Goal: Task Accomplishment & Management: Use online tool/utility

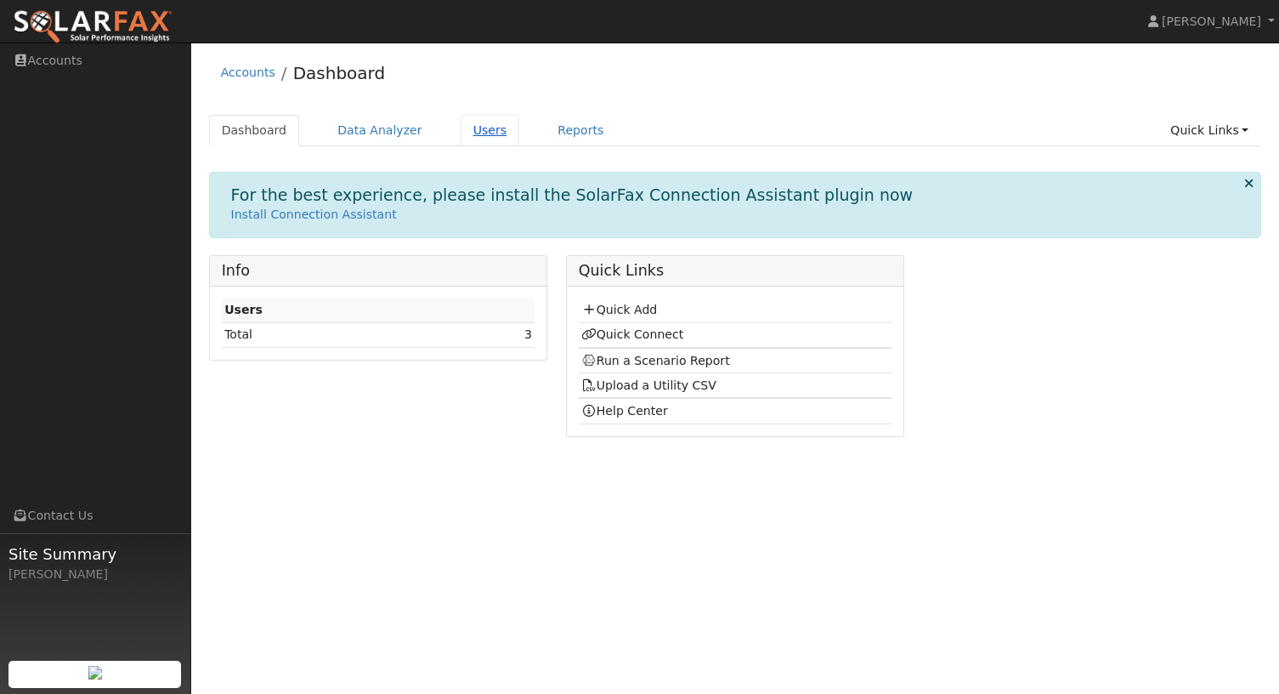
click at [472, 124] on link "Users" at bounding box center [490, 130] width 59 height 31
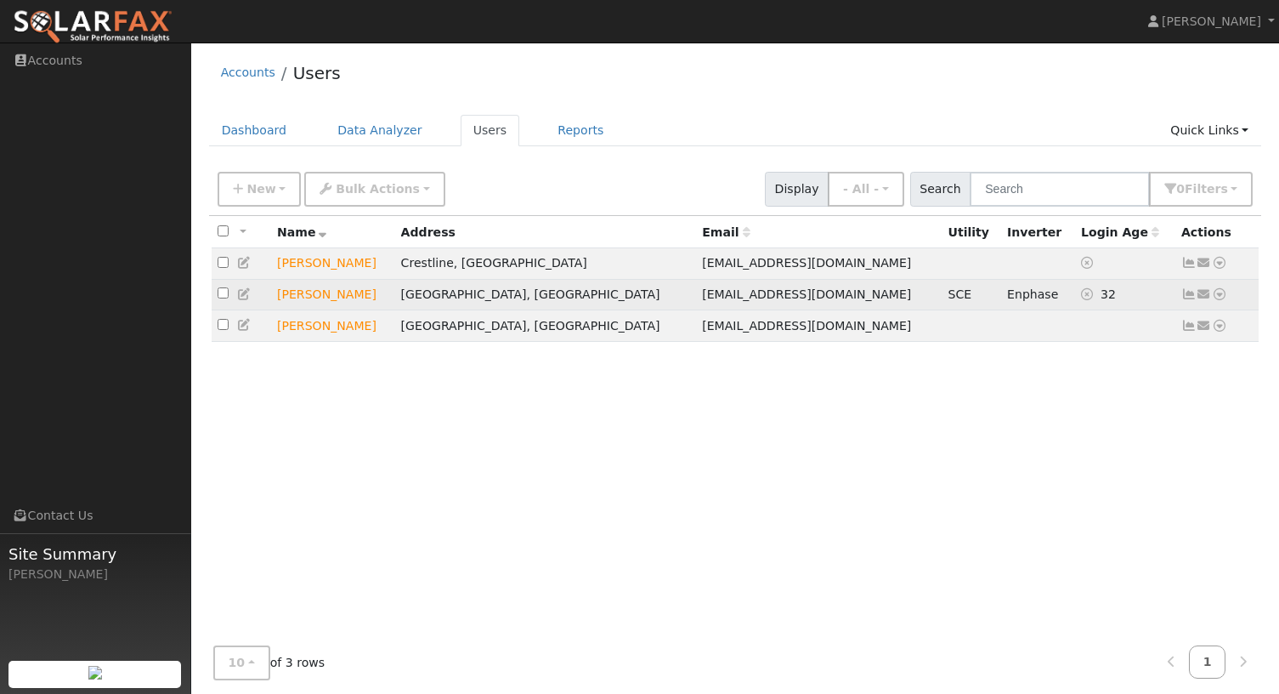
click at [1188, 294] on icon at bounding box center [1188, 294] width 15 height 12
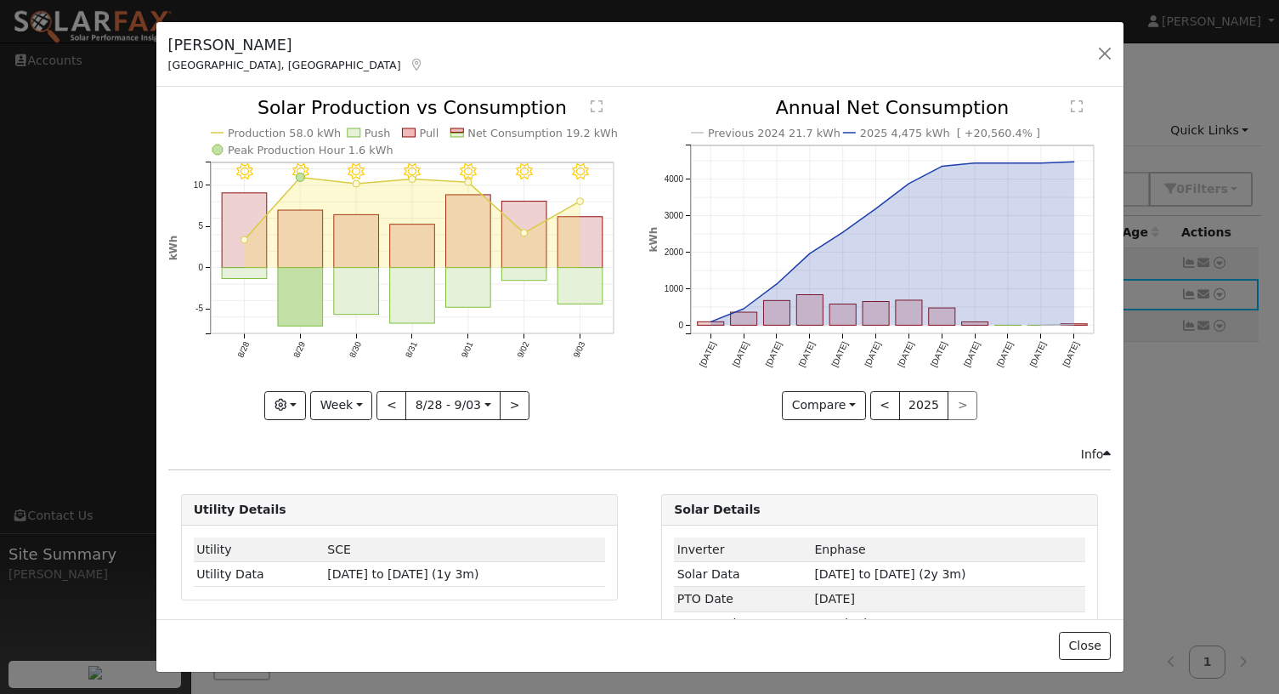
scroll to position [54, 0]
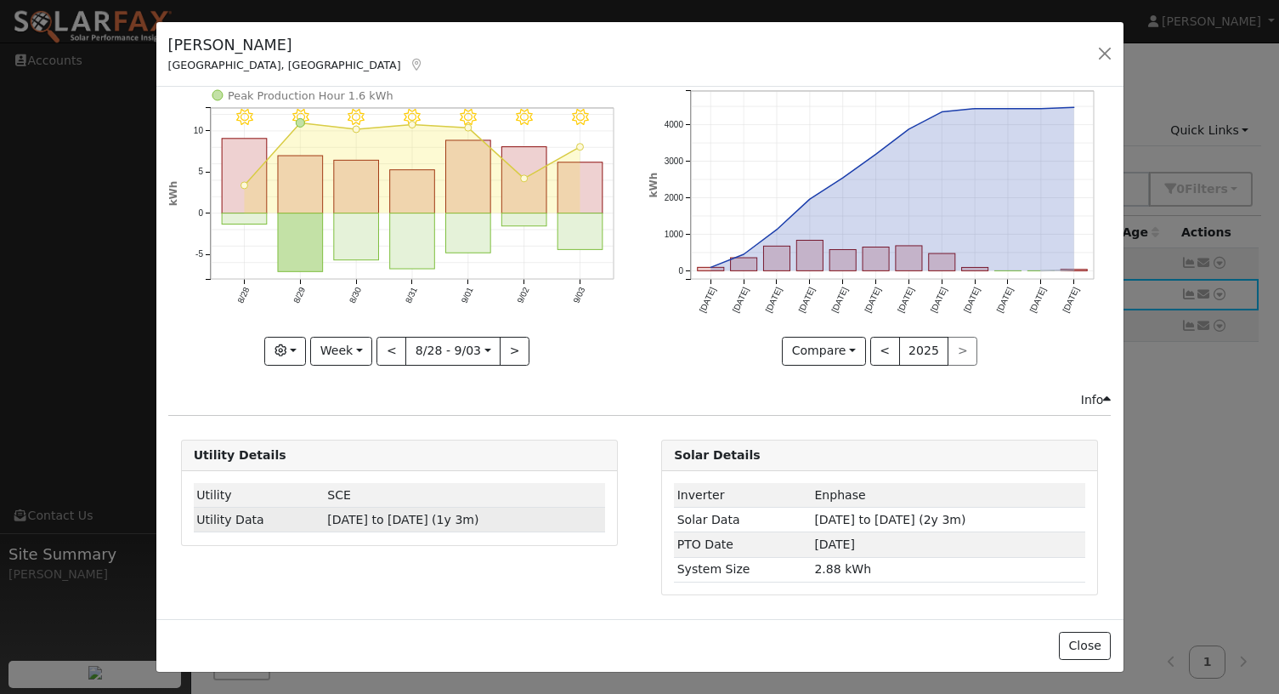
click at [363, 522] on span "07/29/24 to 09/03/25 (1y 3m)" at bounding box center [402, 520] width 151 height 14
type input "2024-07-29"
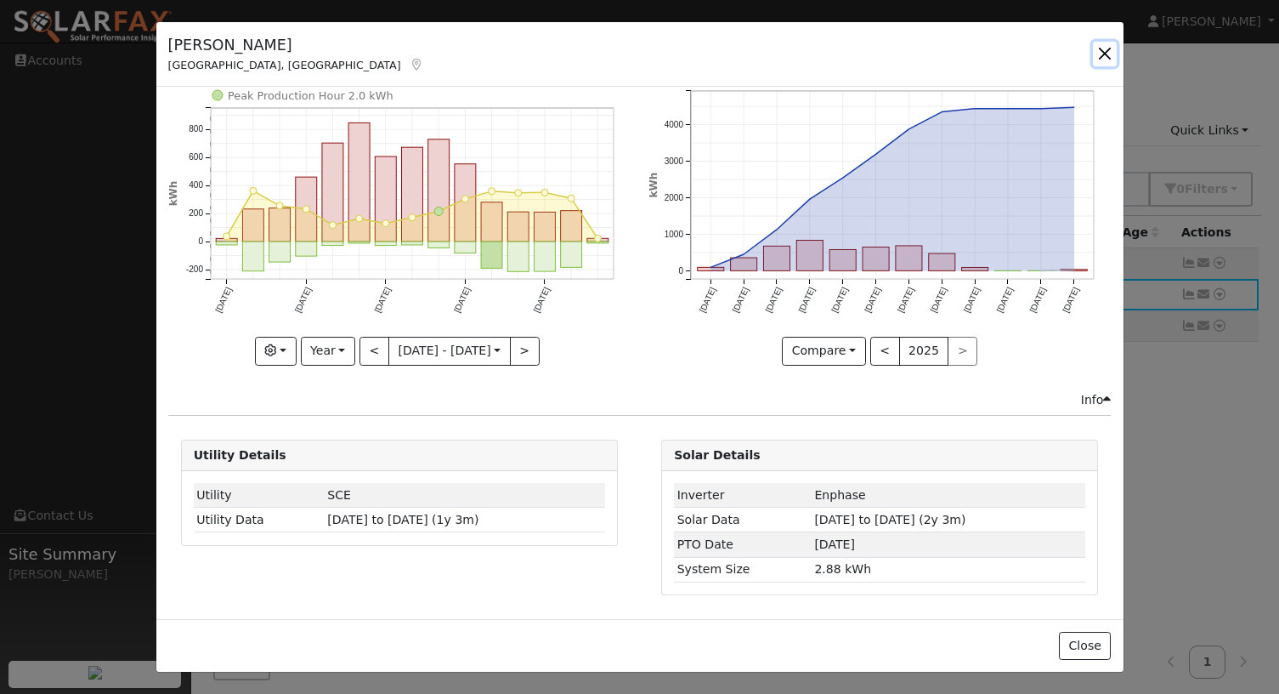
click at [1104, 54] on button "button" at bounding box center [1105, 54] width 24 height 24
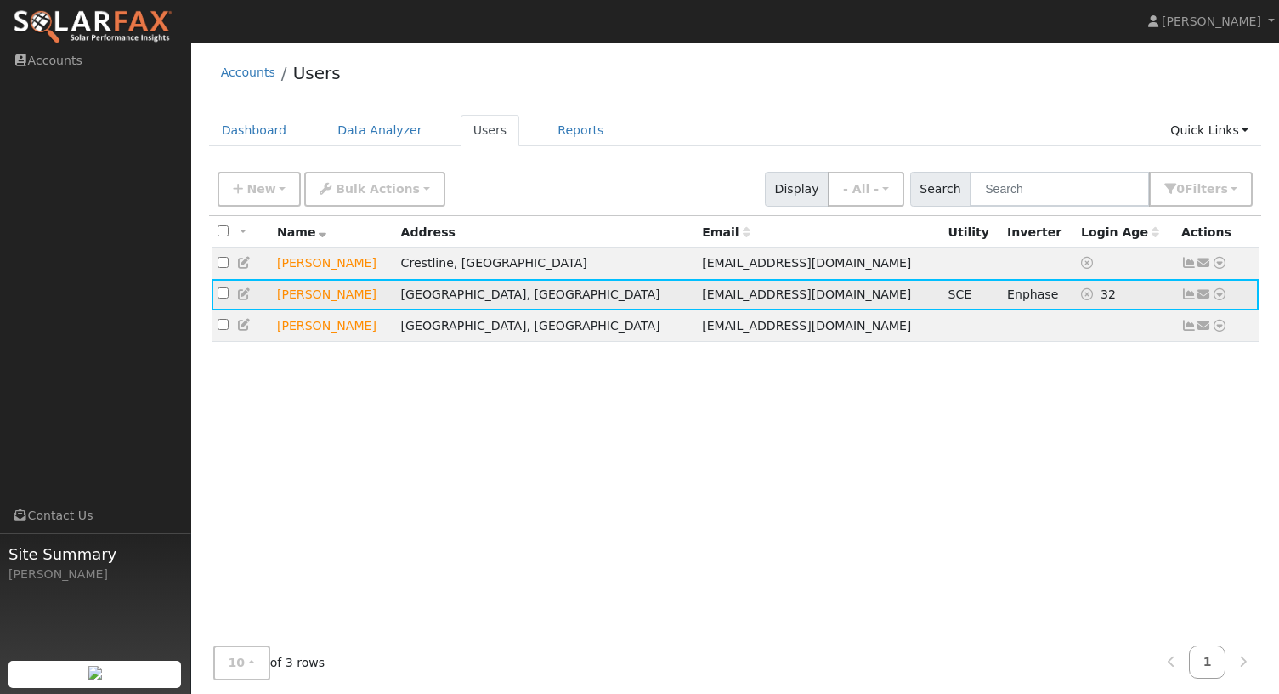
click at [1221, 296] on icon at bounding box center [1219, 294] width 15 height 12
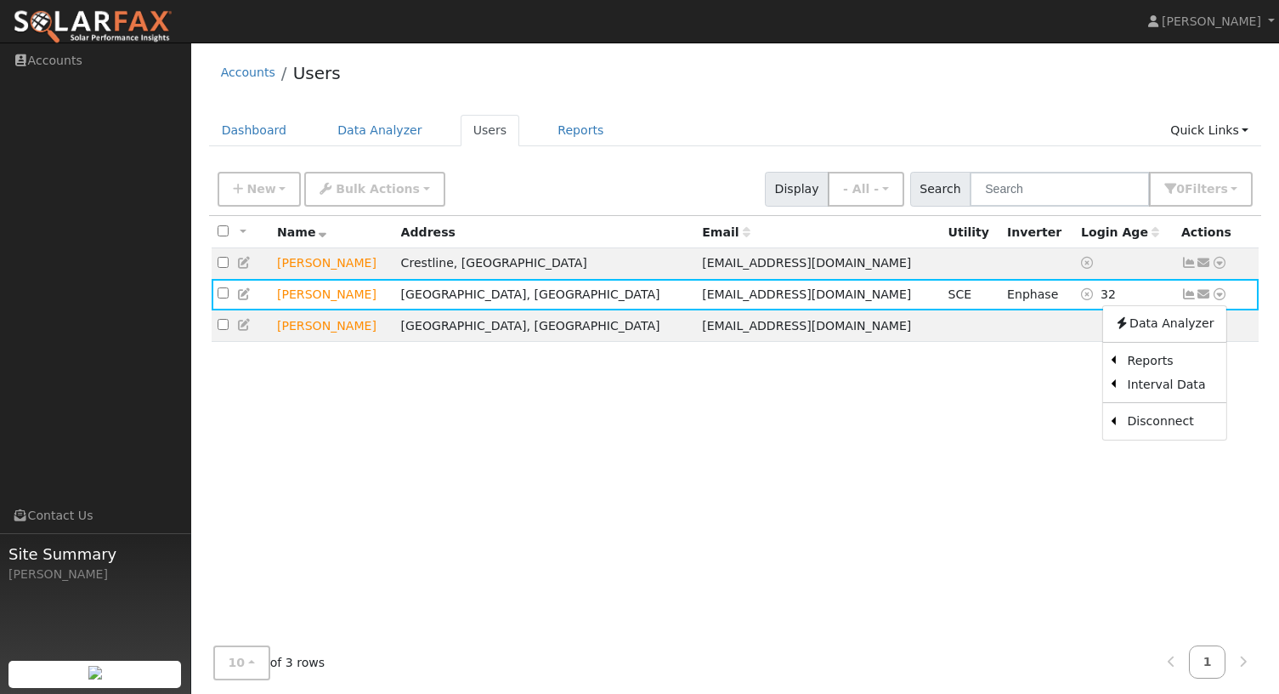
click at [787, 621] on div "All None All on page None on page Name Address Email Utility Inverter Login Age…" at bounding box center [735, 424] width 1053 height 416
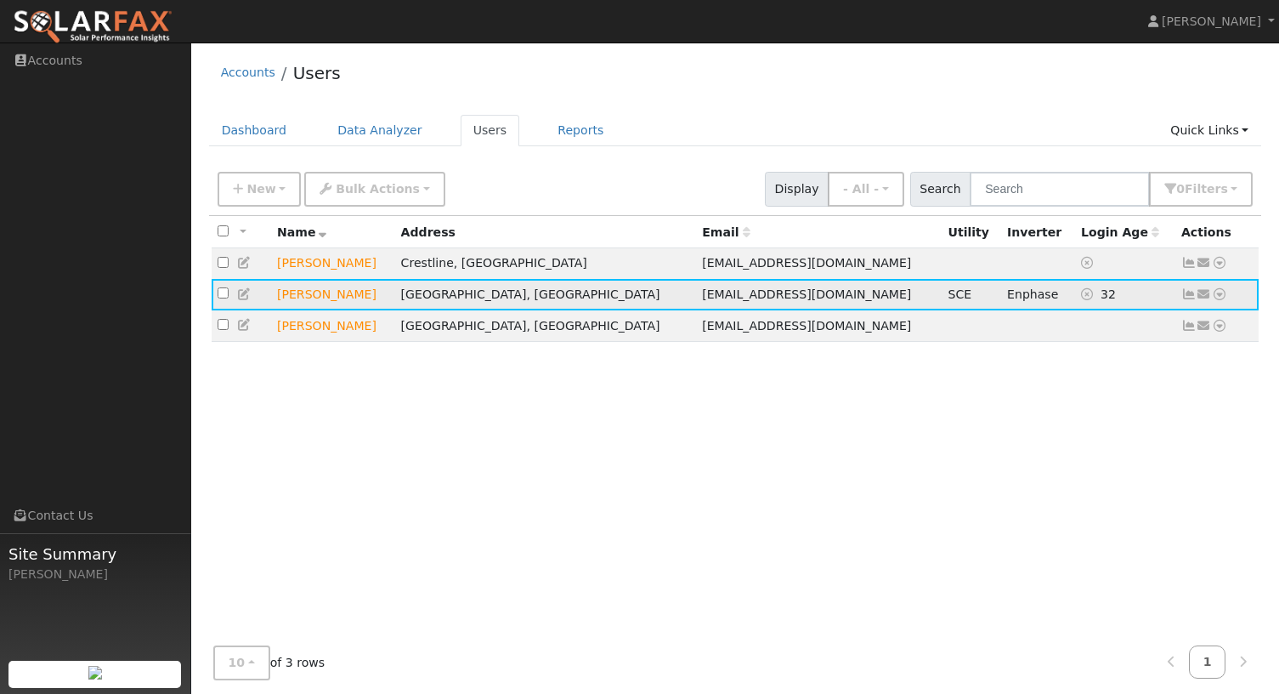
click at [1189, 293] on icon at bounding box center [1188, 294] width 15 height 12
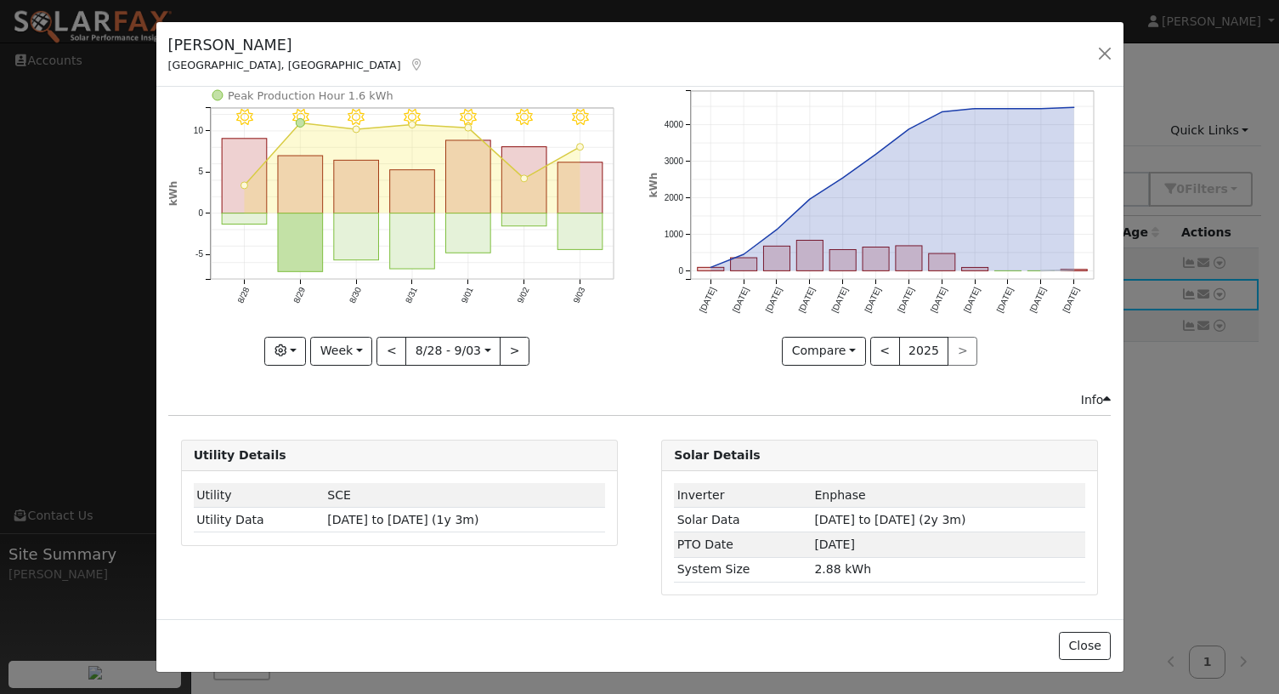
scroll to position [0, 0]
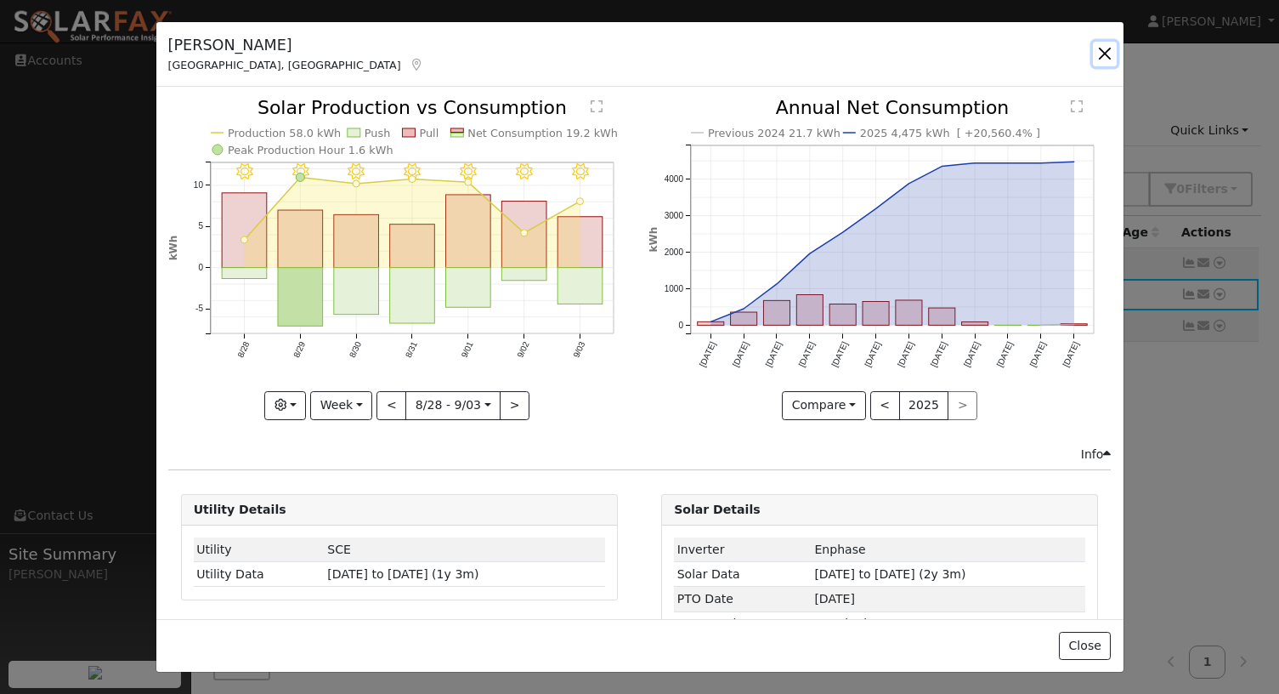
click at [1109, 46] on button "button" at bounding box center [1105, 54] width 24 height 24
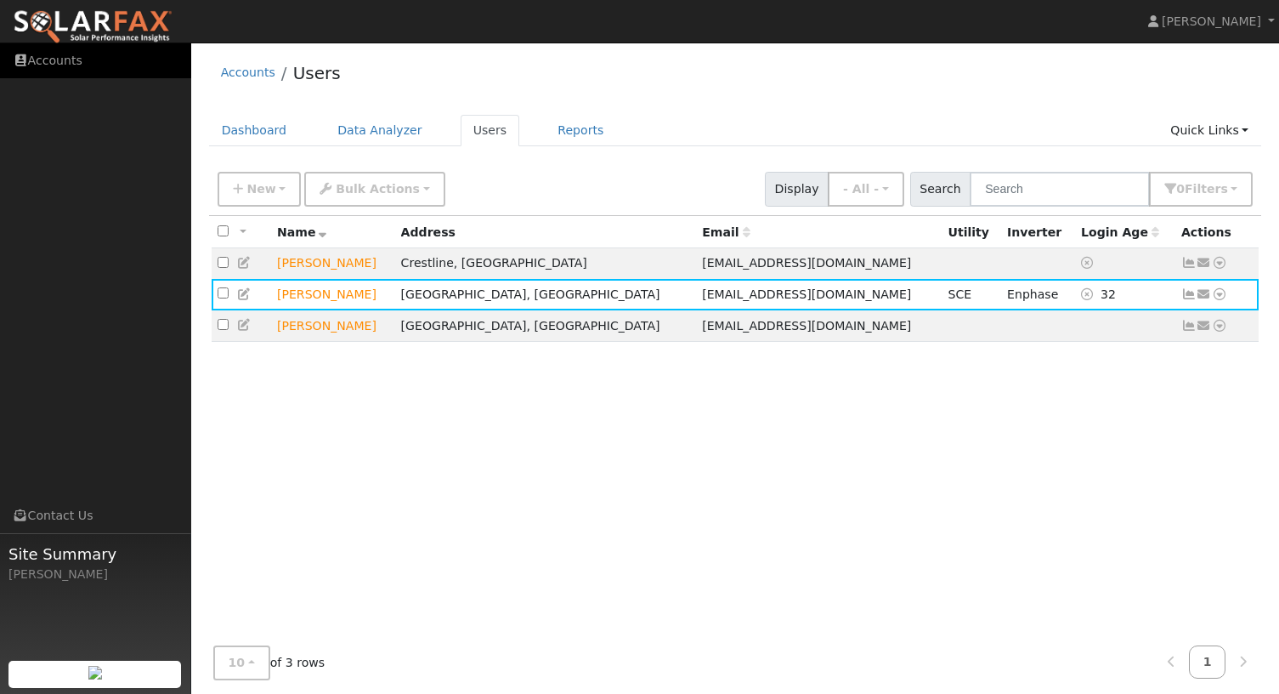
click at [43, 58] on link "Accounts" at bounding box center [95, 60] width 191 height 35
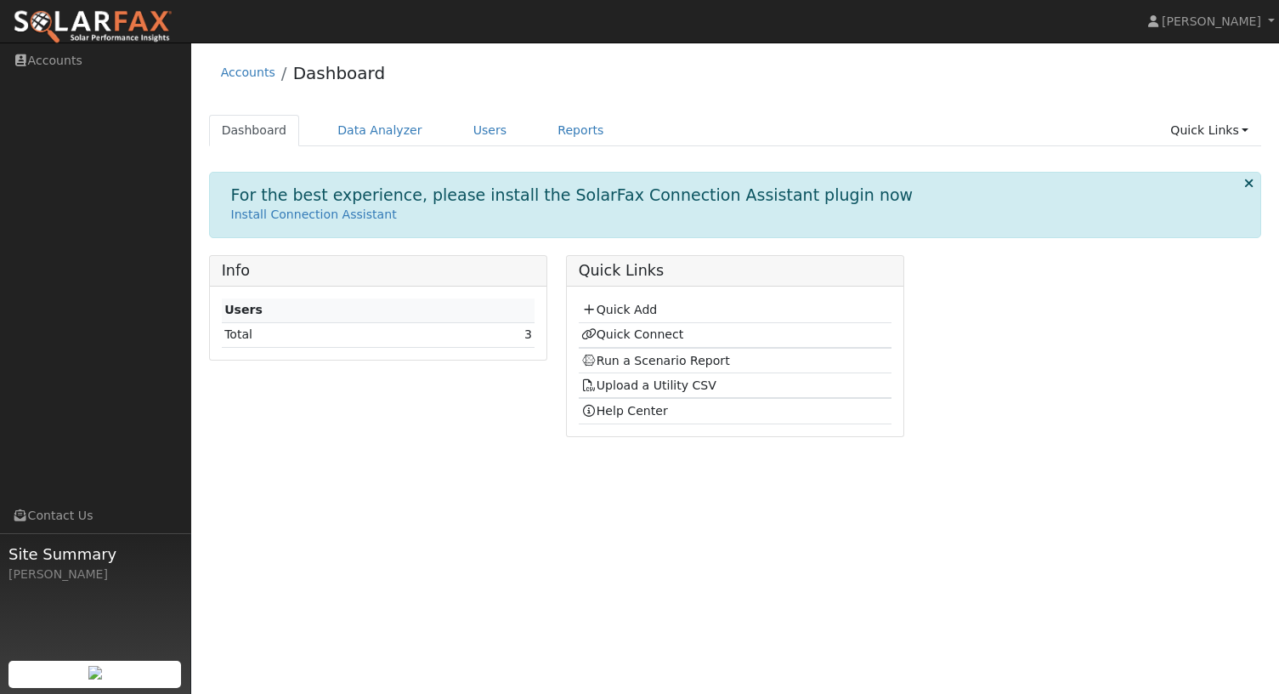
click at [94, 14] on img at bounding box center [93, 27] width 160 height 36
click at [620, 408] on link "Help Center" at bounding box center [624, 411] width 87 height 14
click at [566, 124] on link "Reports" at bounding box center [580, 130] width 71 height 31
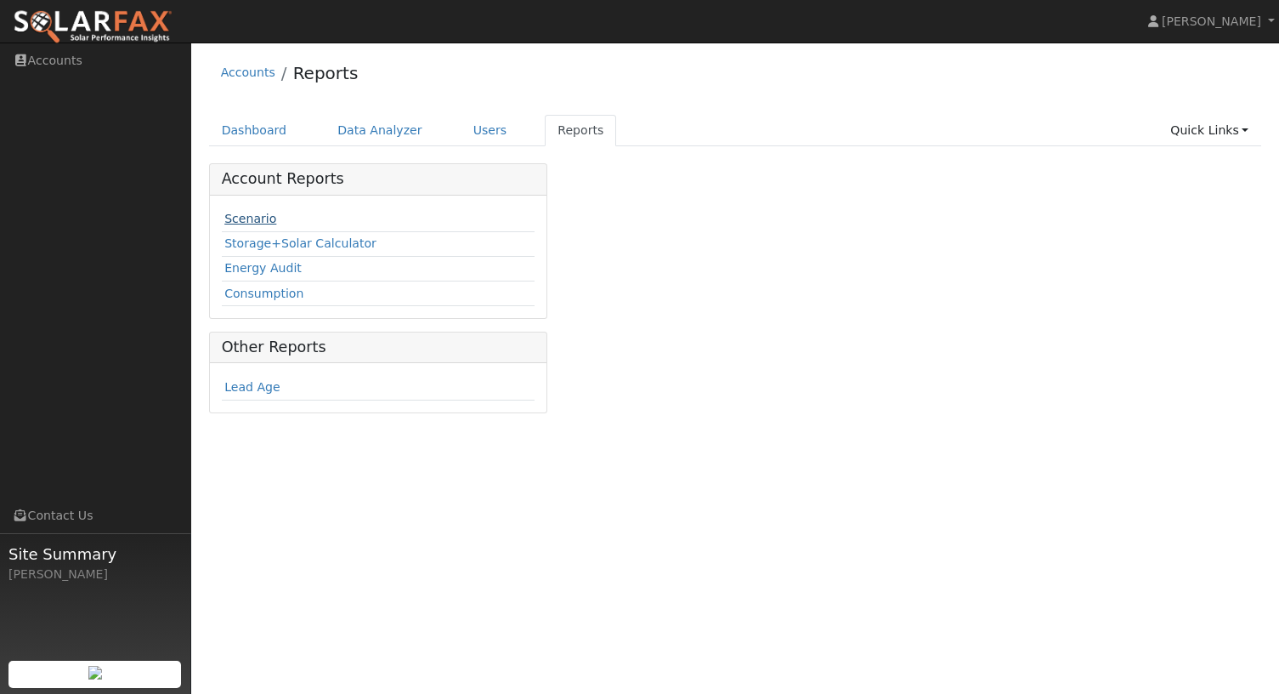
click at [245, 213] on link "Scenario" at bounding box center [250, 219] width 52 height 14
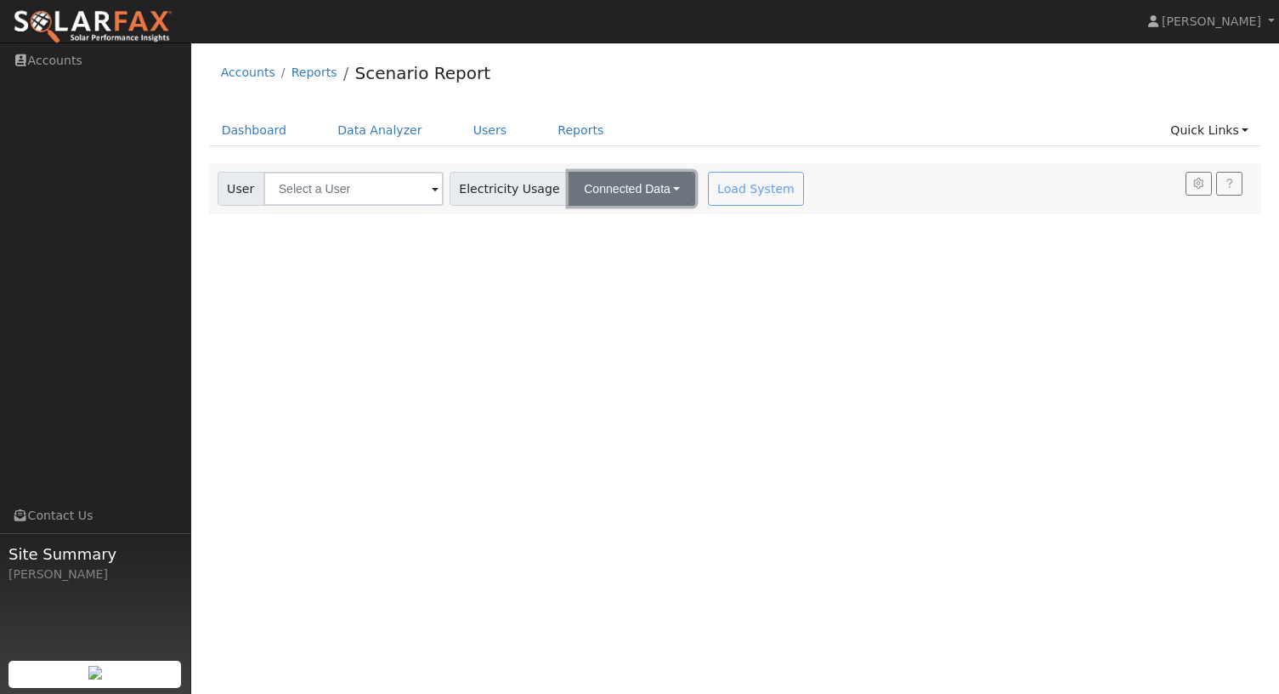
click at [569, 190] on button "Connected Data" at bounding box center [632, 189] width 127 height 34
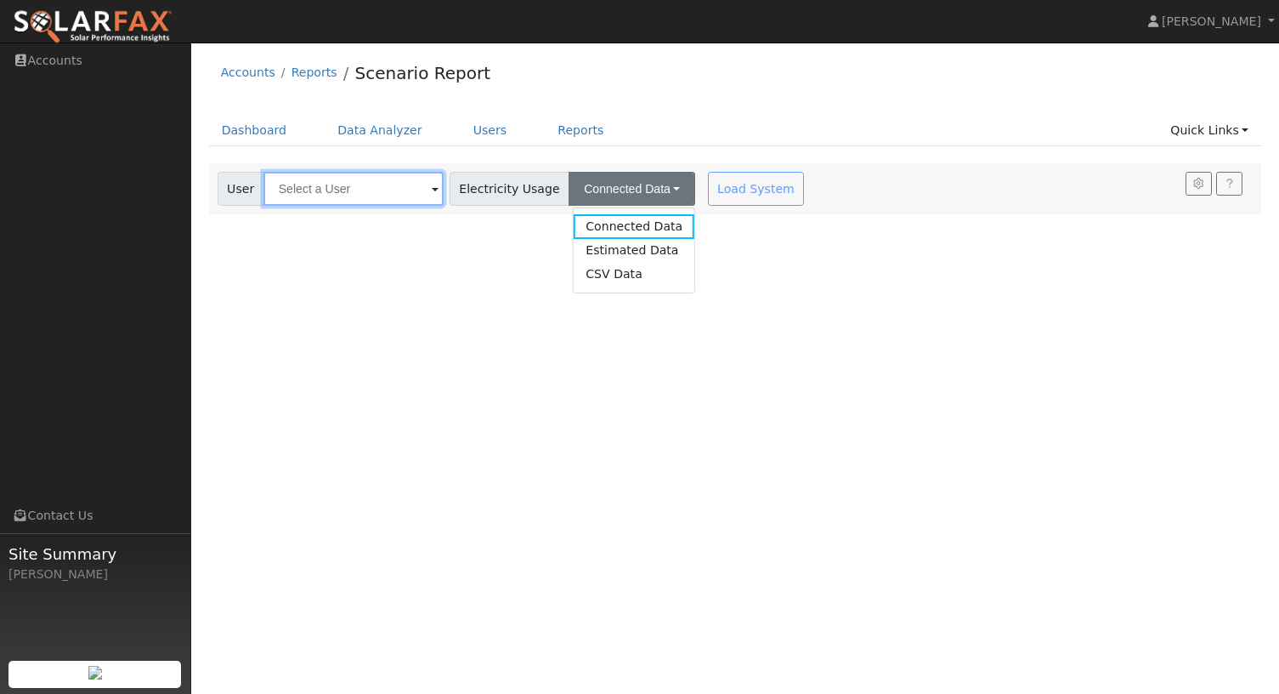
click at [406, 187] on input "text" at bounding box center [353, 189] width 180 height 34
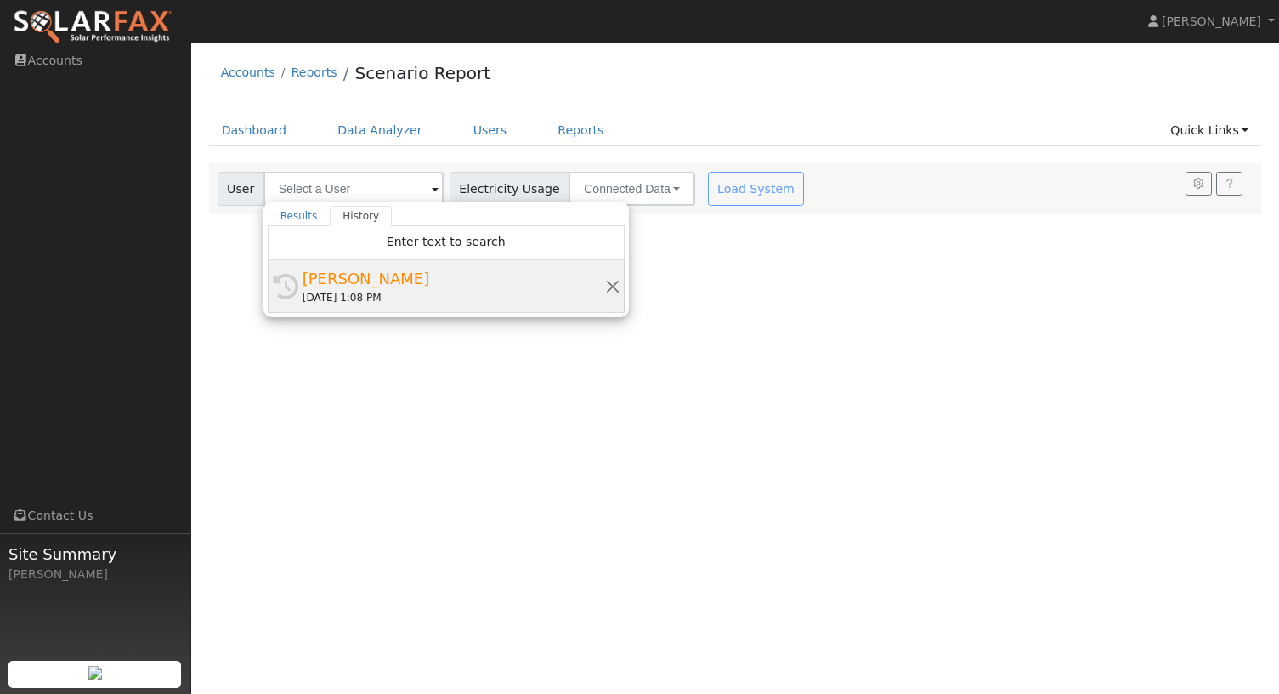
click at [366, 287] on div "[PERSON_NAME]" at bounding box center [454, 278] width 303 height 23
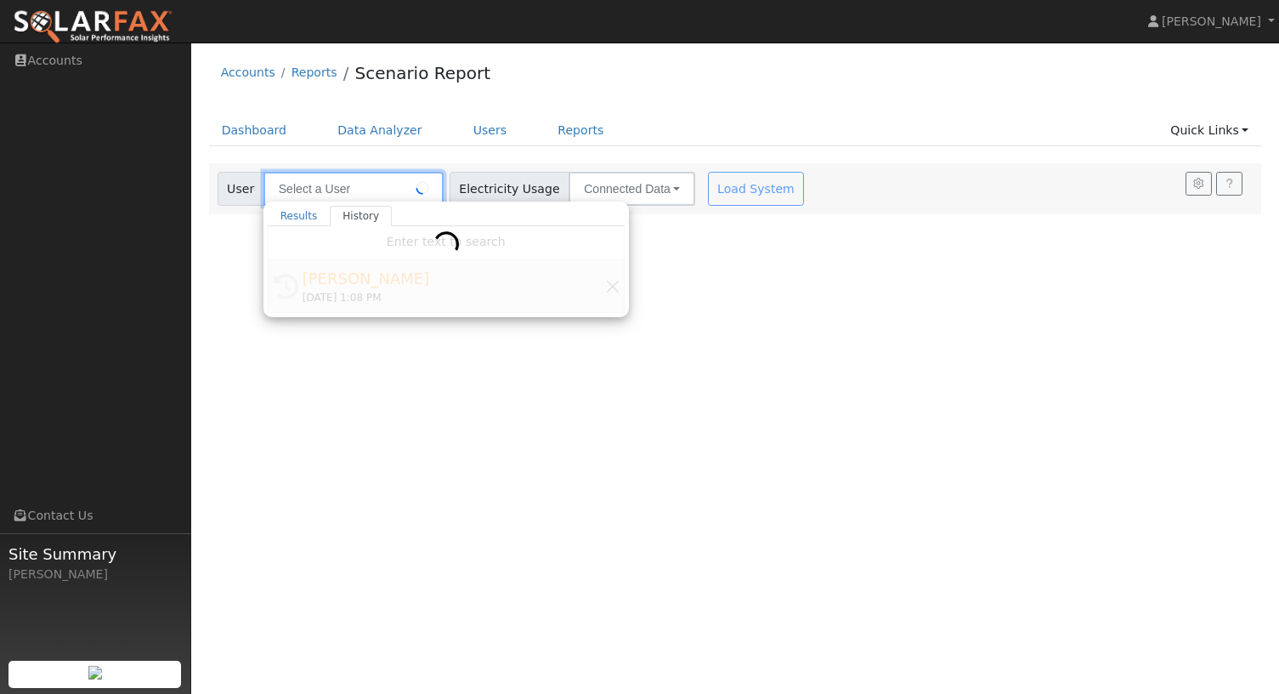
type input "[PERSON_NAME]"
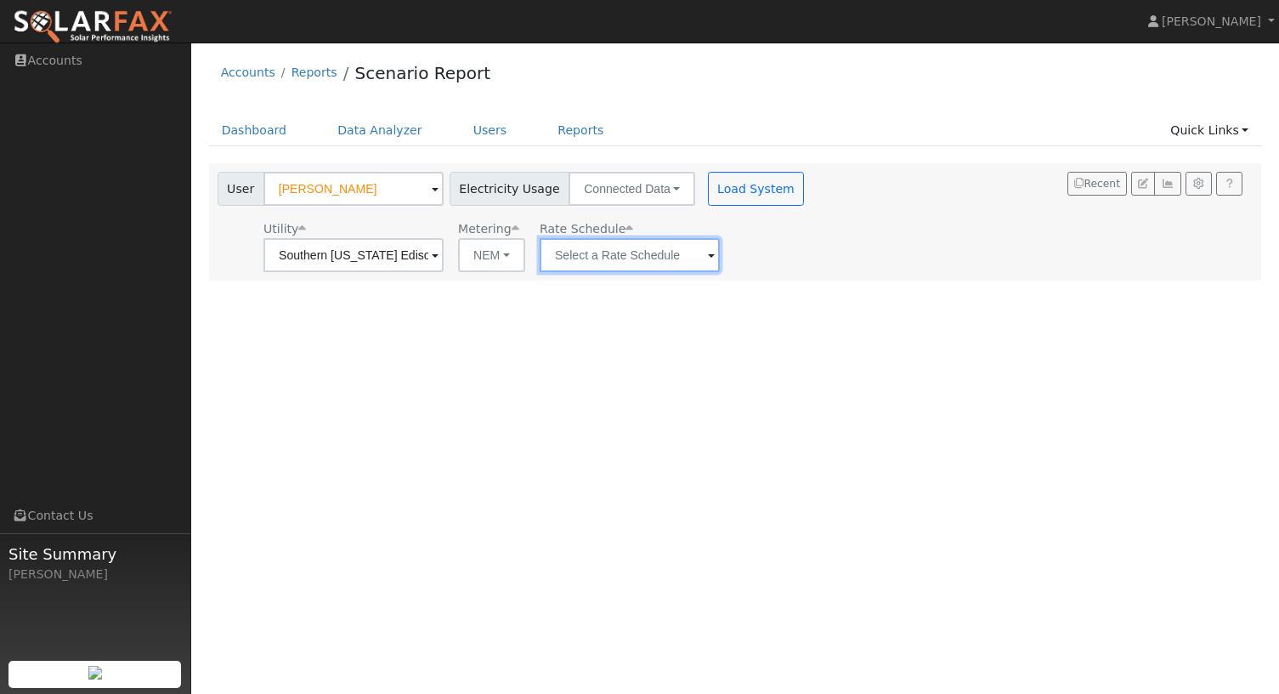
click at [558, 257] on input "text" at bounding box center [630, 255] width 180 height 34
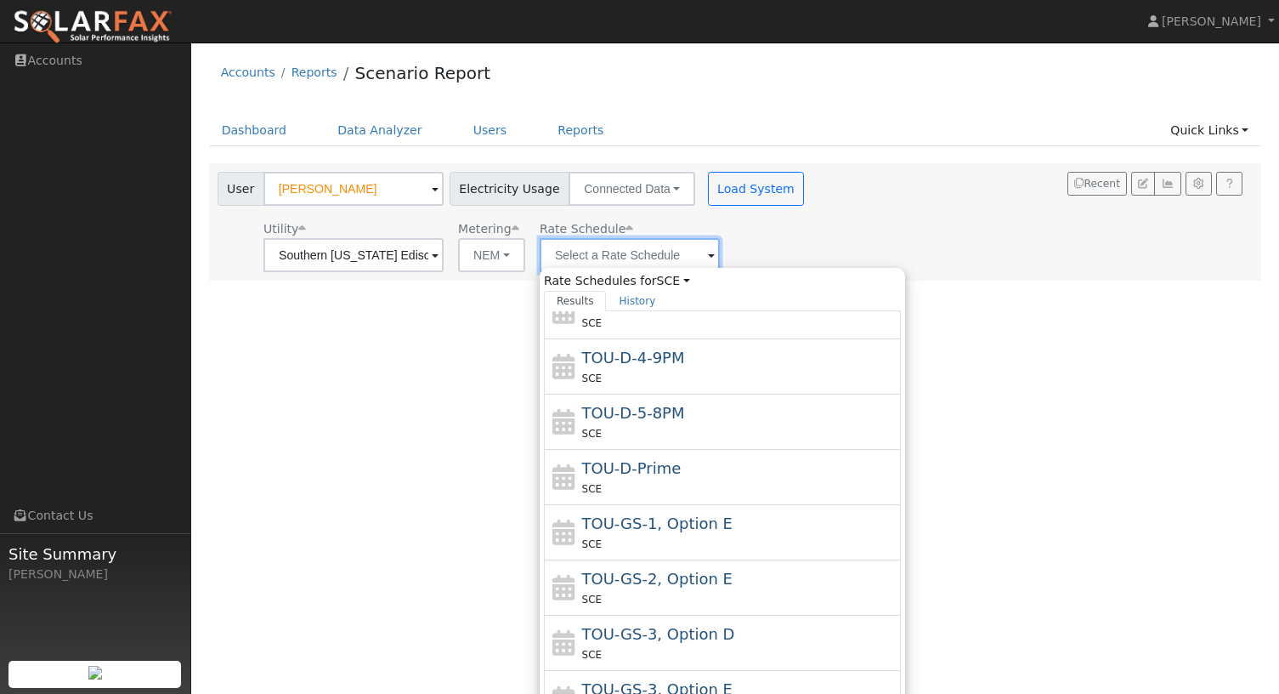
scroll to position [67, 0]
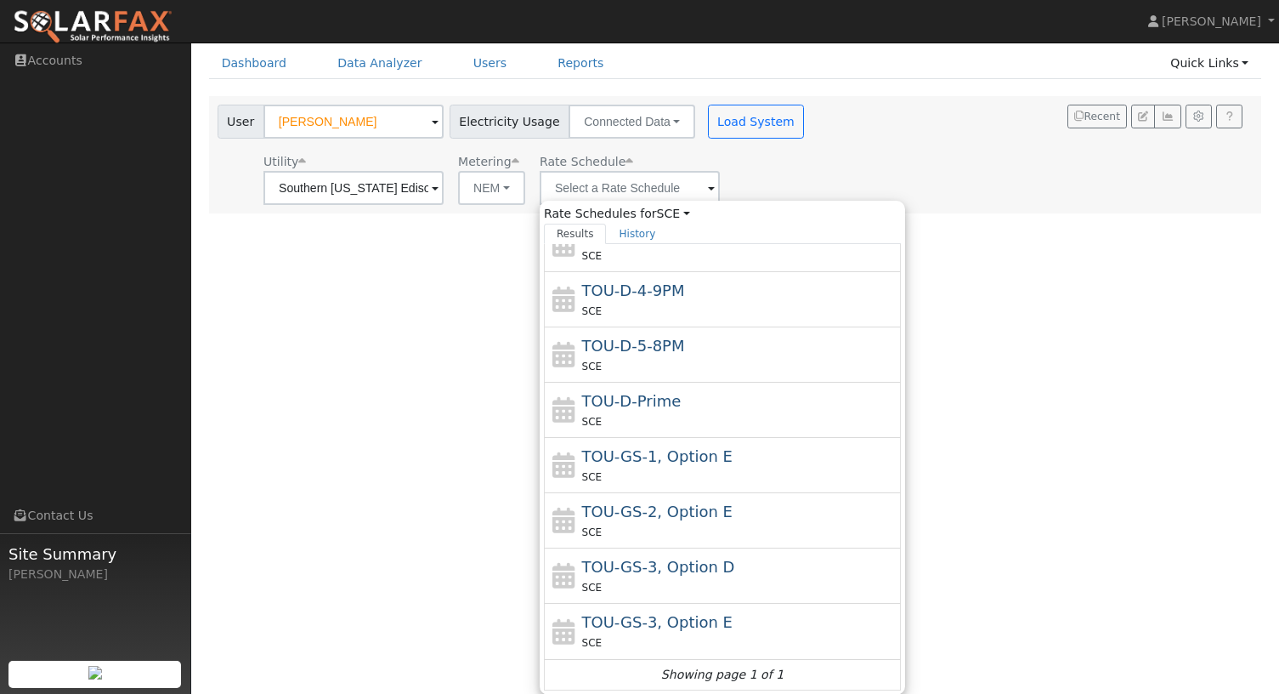
click at [475, 422] on div "User Profile First name Last name Email Email Notifications No Emails No Emails…" at bounding box center [735, 300] width 1088 height 651
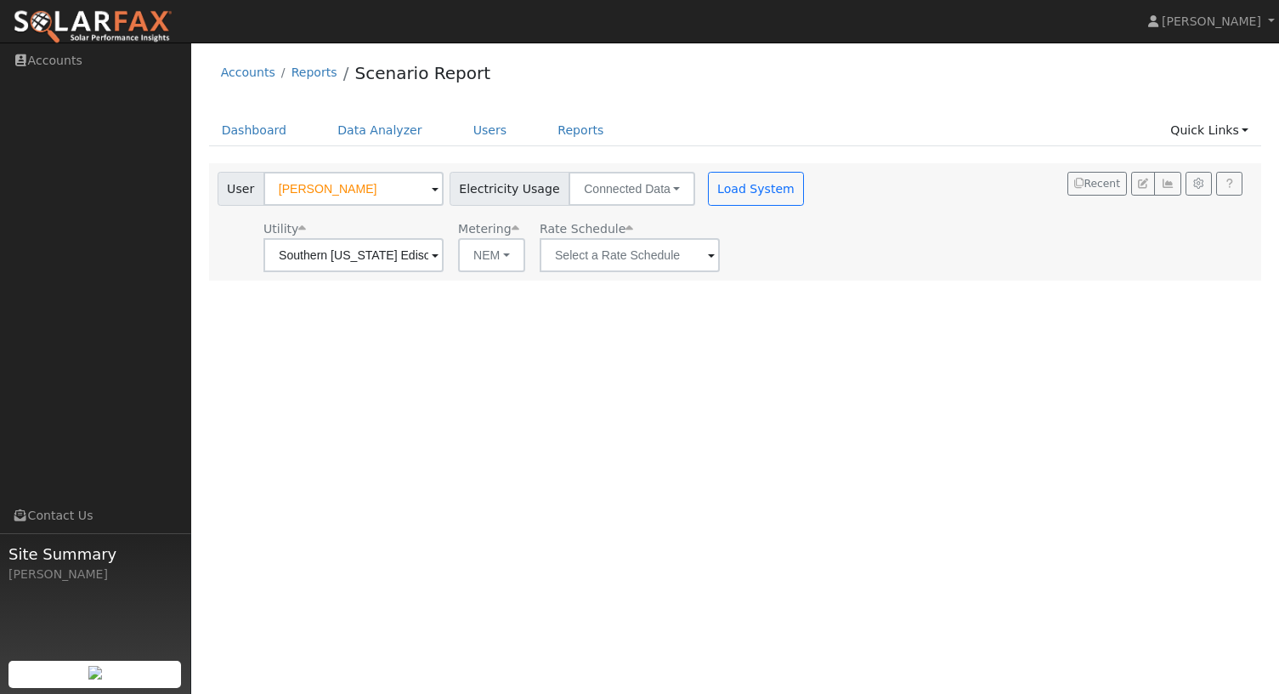
scroll to position [0, 0]
click at [513, 190] on span "Electricity Usage" at bounding box center [510, 189] width 120 height 34
click at [489, 252] on button "NEM" at bounding box center [491, 255] width 67 height 34
click at [604, 260] on input "text" at bounding box center [630, 255] width 180 height 34
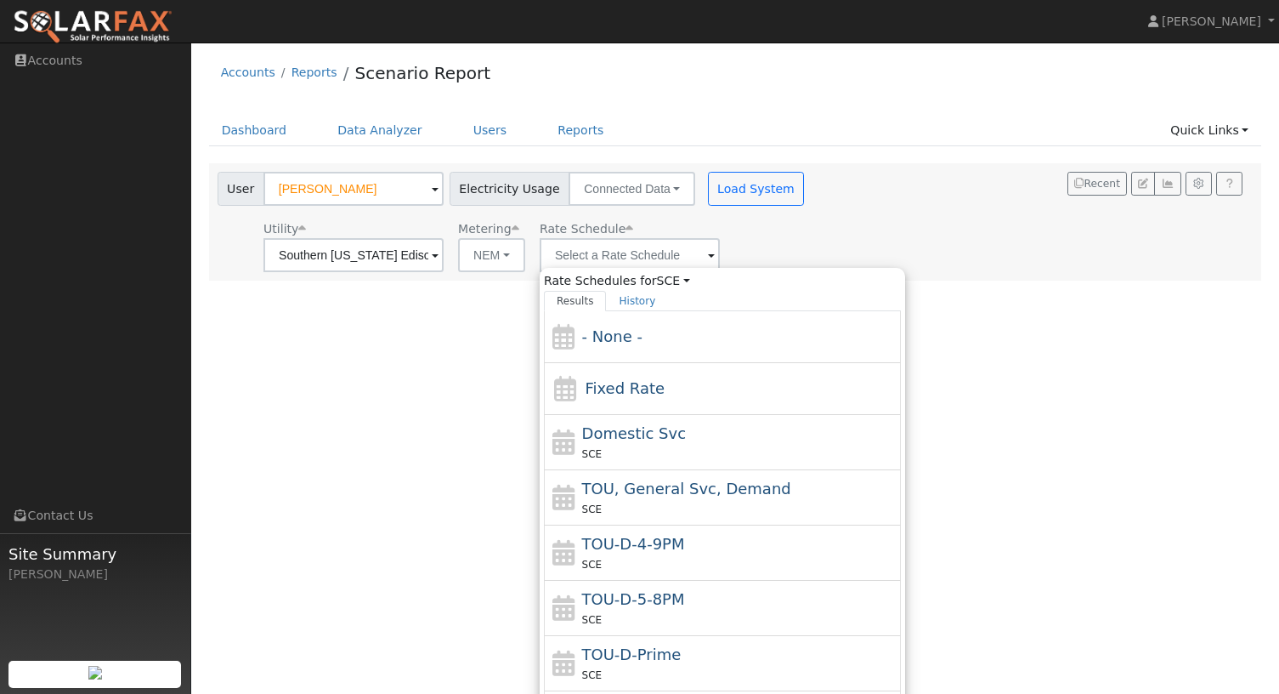
click at [1101, 462] on div "User Profile First name Last name Email Email Notifications No Emails No Emails…" at bounding box center [735, 367] width 1088 height 651
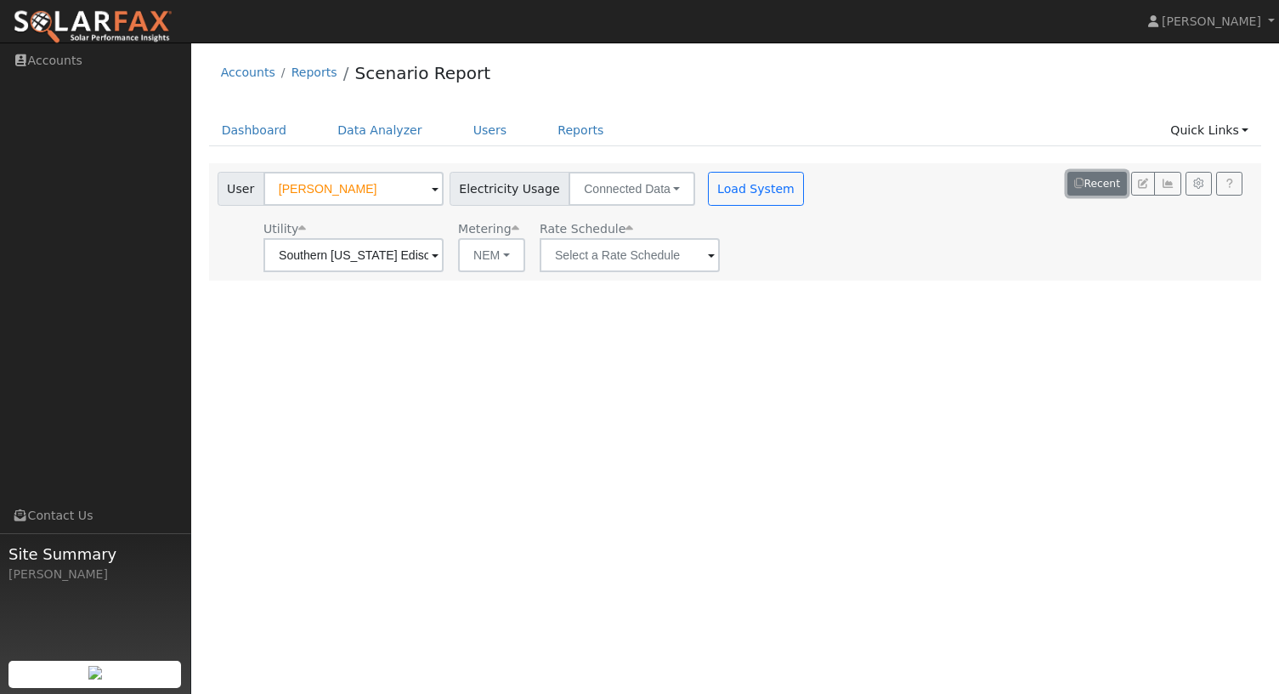
click at [1108, 183] on button "Recent" at bounding box center [1097, 184] width 59 height 24
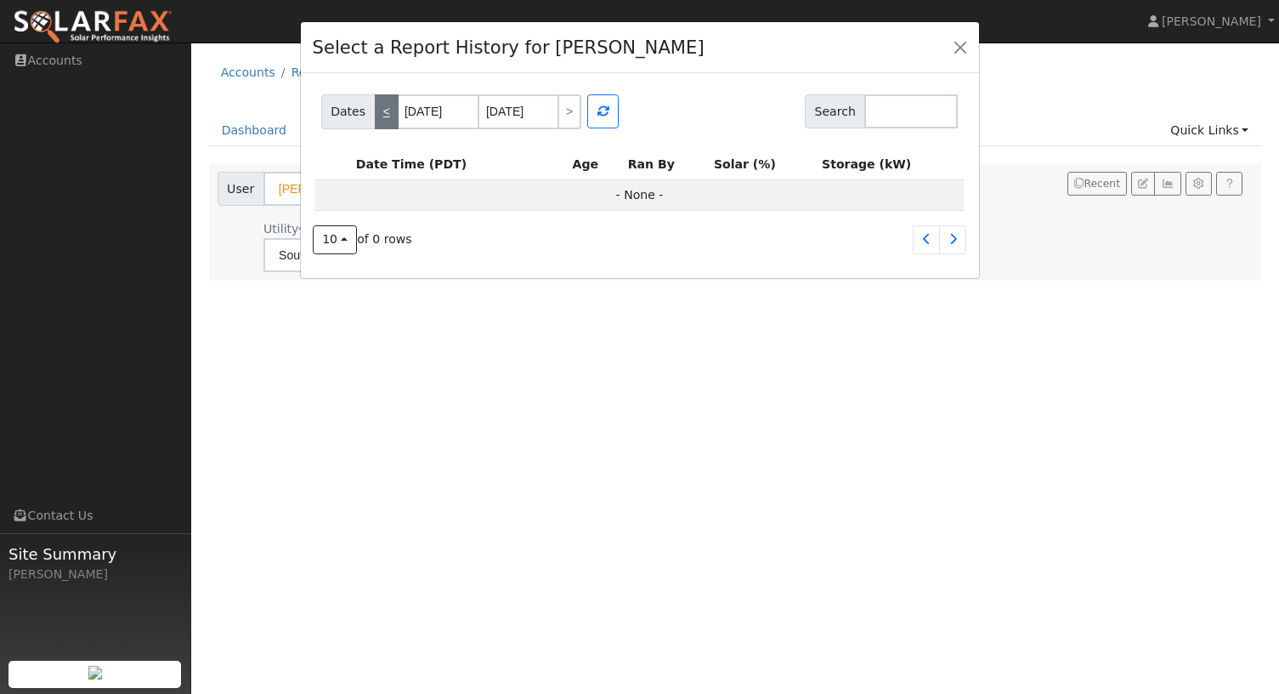
click at [378, 117] on link "<" at bounding box center [387, 111] width 24 height 35
type input "[DATE]"
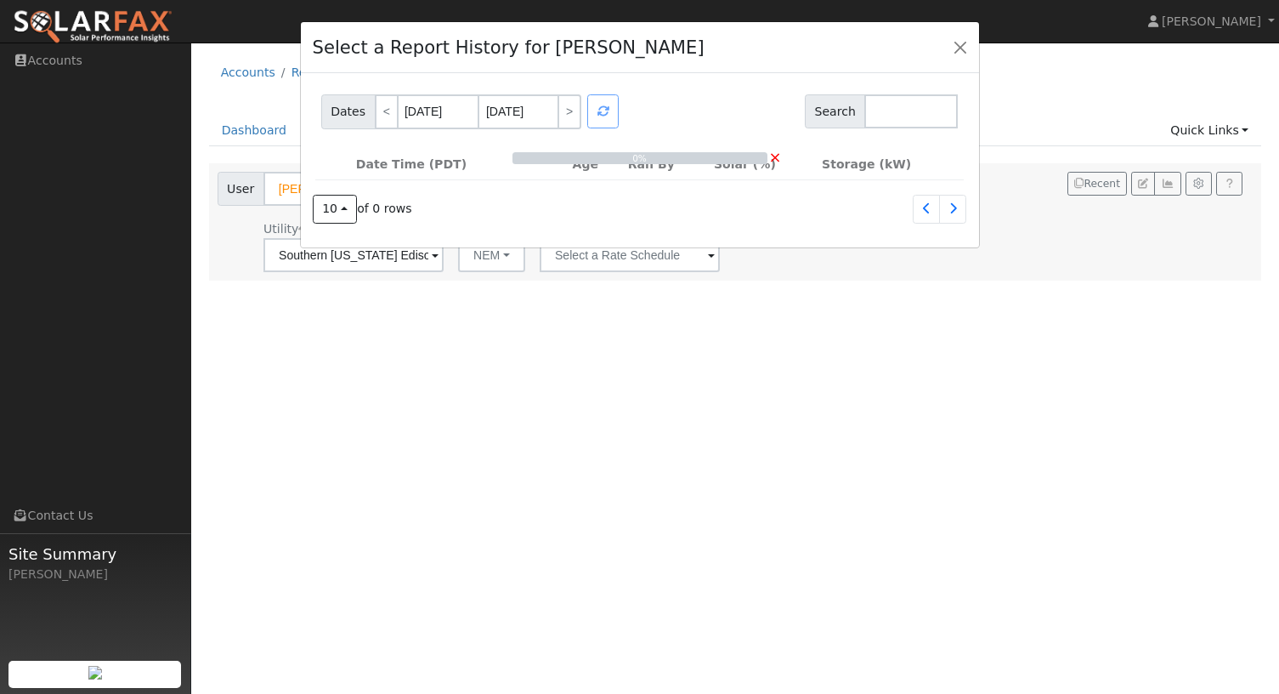
click at [677, 216] on div "Dates < [DATE] [DATE] > Search 0% × Date Time (PDT) Age Ran By Solar (%) Storag…" at bounding box center [640, 159] width 678 height 173
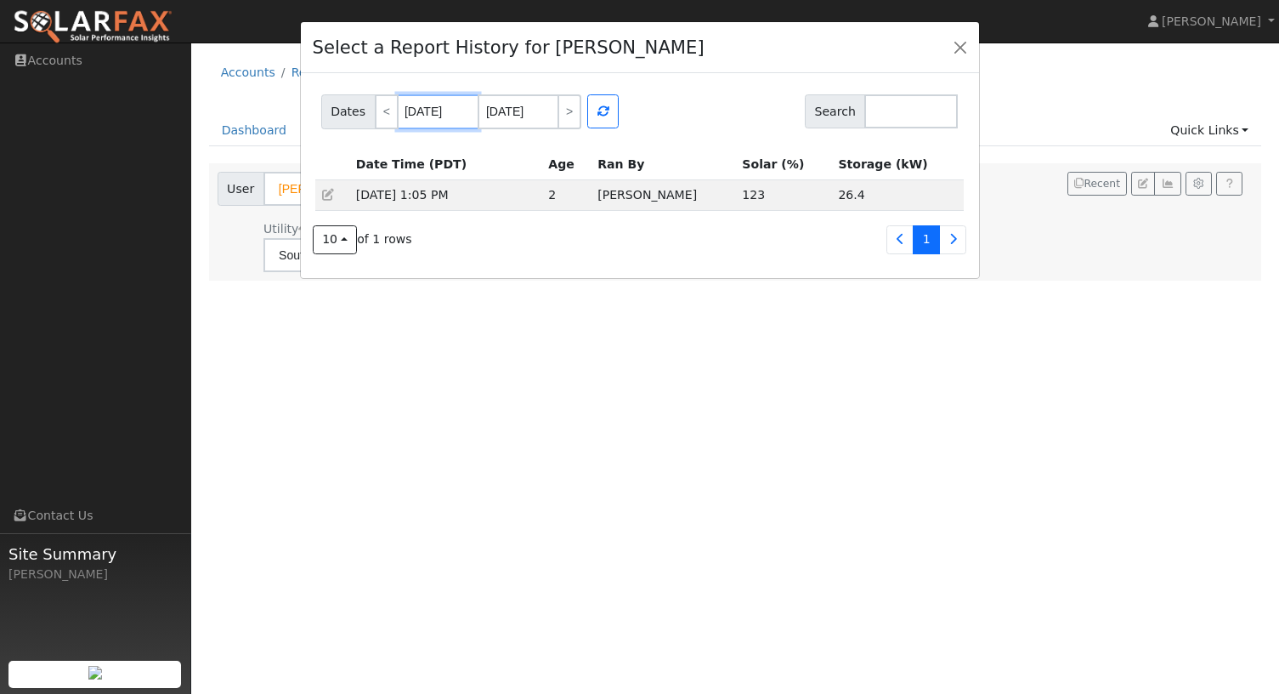
click at [429, 117] on input "[DATE]" at bounding box center [438, 111] width 81 height 35
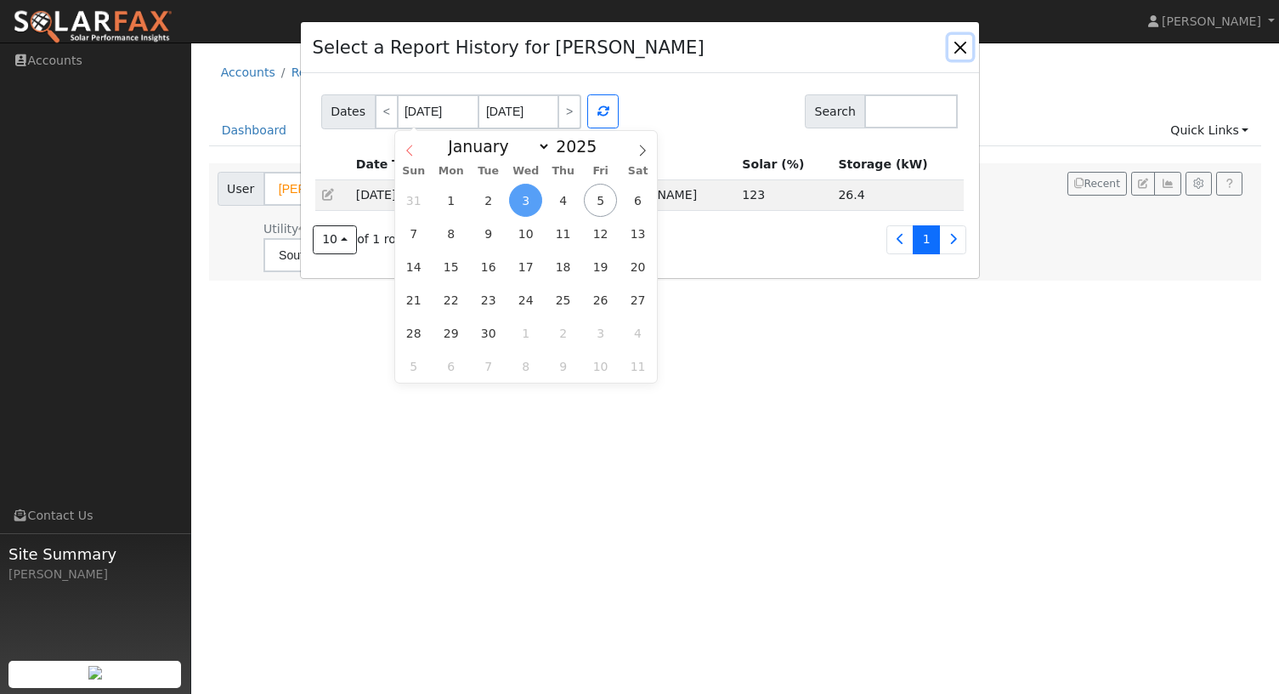
click at [407, 146] on icon at bounding box center [410, 150] width 12 height 12
select select "6"
click at [485, 200] on span "1" at bounding box center [488, 200] width 33 height 33
type input "[DATE]"
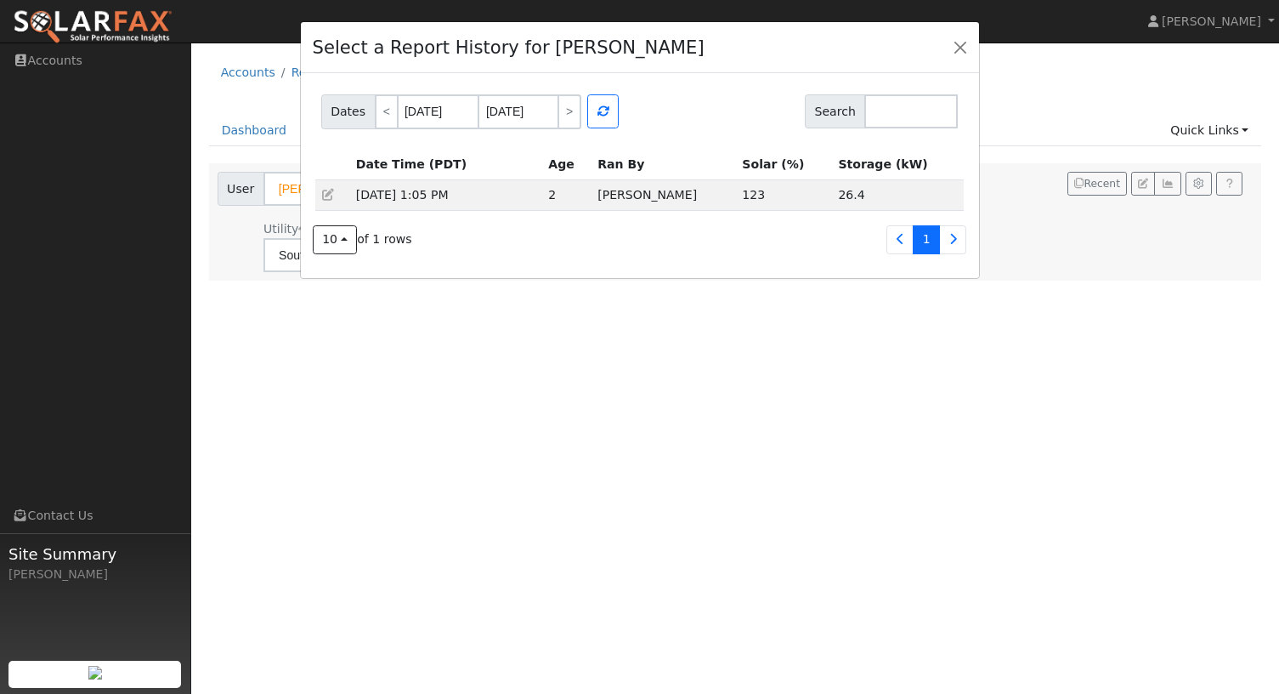
click at [753, 118] on div "Dates < [DATE] [DATE] > Search" at bounding box center [639, 108] width 643 height 41
click at [880, 115] on input "text" at bounding box center [910, 111] width 93 height 34
click at [609, 110] on button "button" at bounding box center [602, 111] width 31 height 34
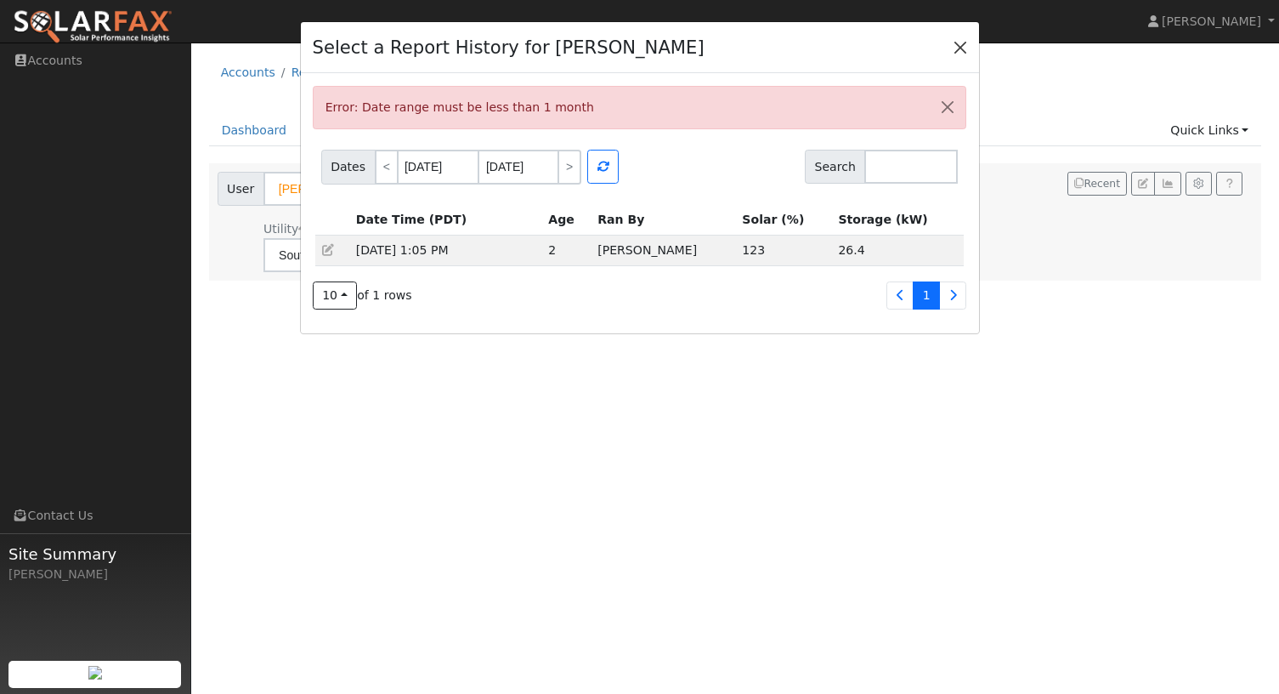
click at [955, 47] on button "button" at bounding box center [961, 47] width 24 height 24
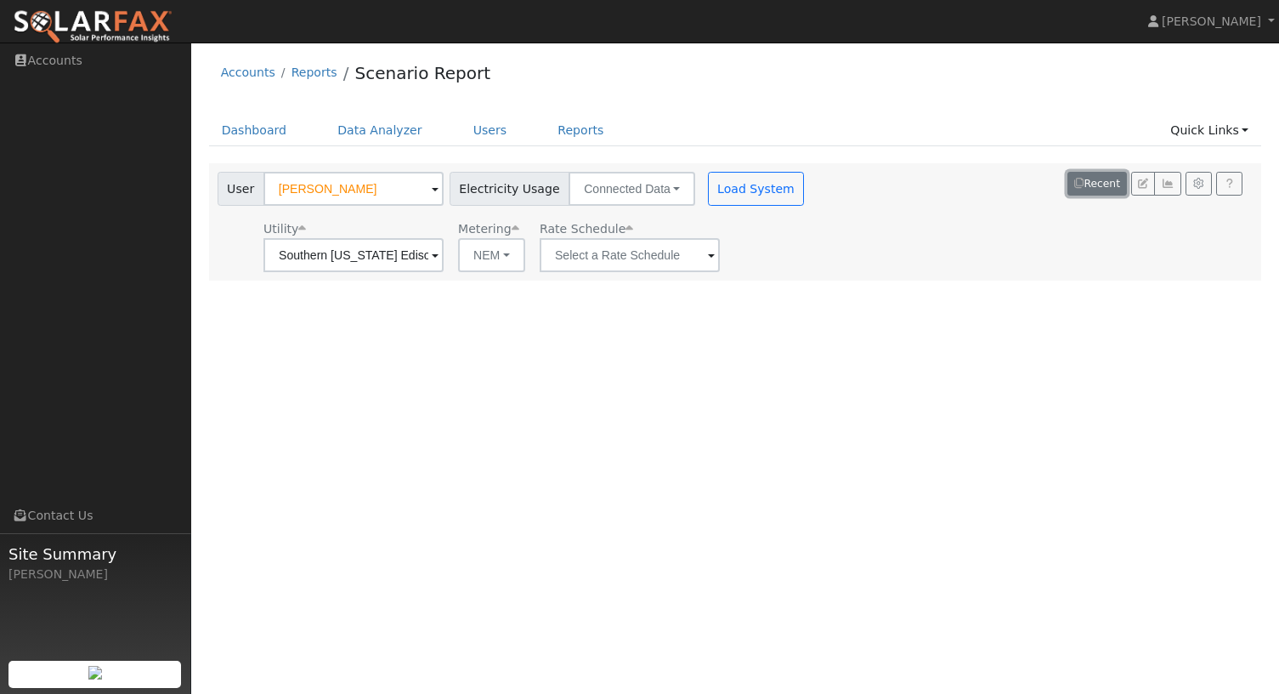
click at [1096, 190] on button "Recent" at bounding box center [1097, 184] width 59 height 24
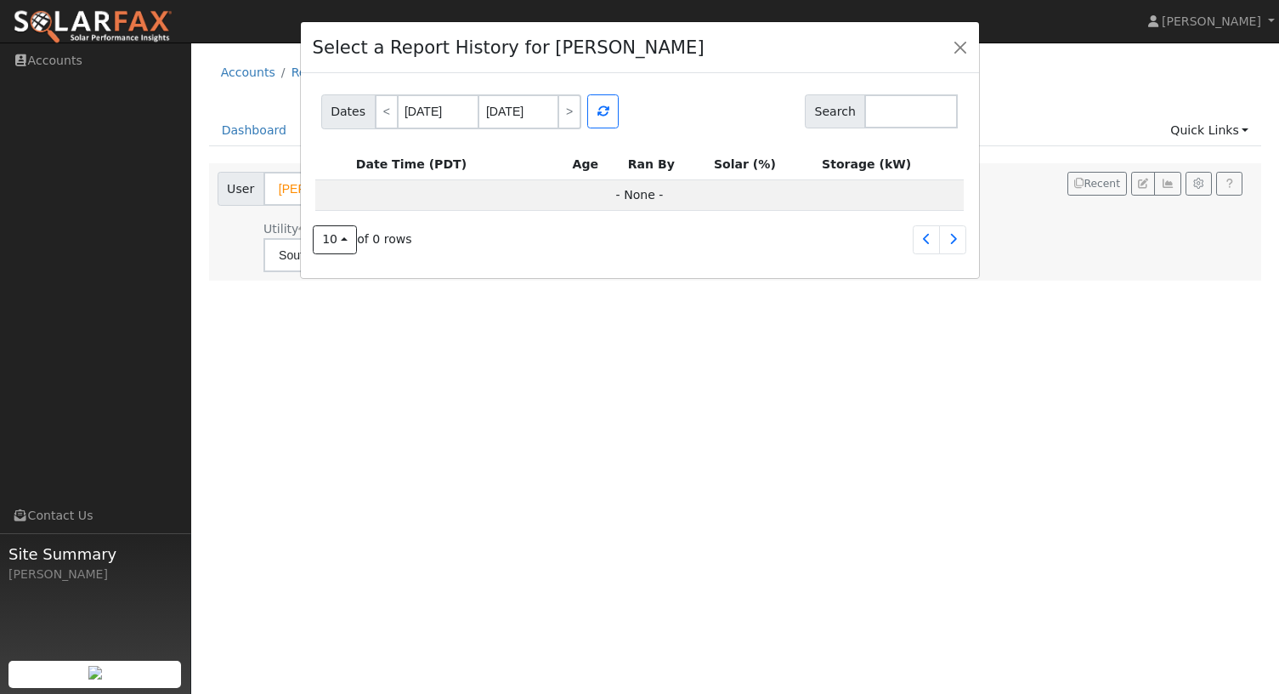
click at [63, 511] on div "Select a Report History for [PERSON_NAME] Dates < [DATE] [DATE] > Search Date T…" at bounding box center [639, 347] width 1279 height 694
click at [36, 518] on div "Select a Report History for [PERSON_NAME] Dates < [DATE] [DATE] > Search Date T…" at bounding box center [639, 347] width 1279 height 694
click at [963, 42] on button "button" at bounding box center [961, 47] width 24 height 24
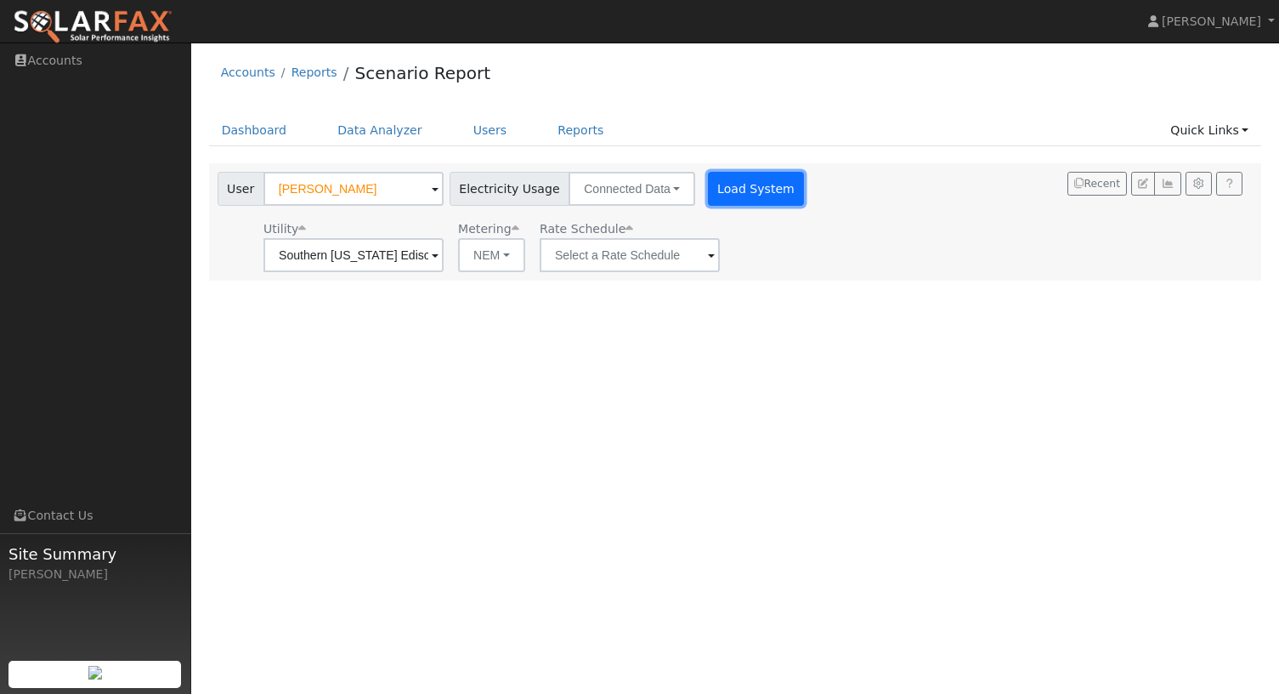
click at [732, 190] on button "Load System" at bounding box center [756, 189] width 97 height 34
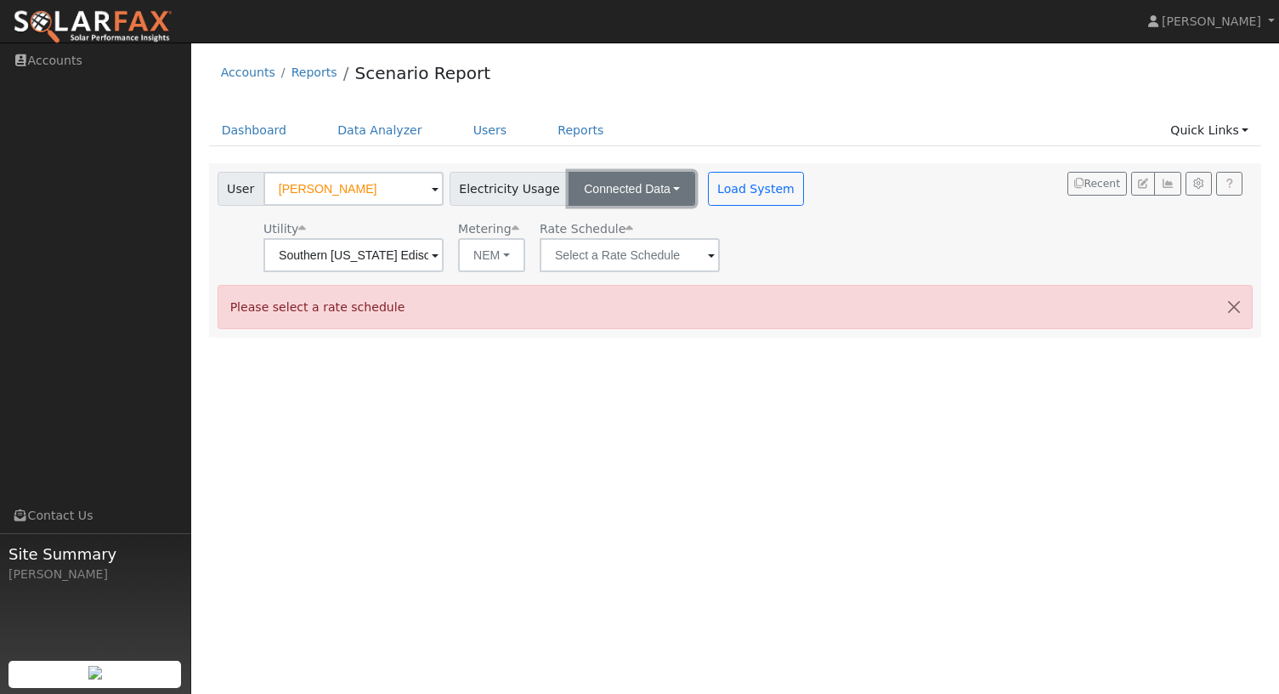
click at [616, 192] on button "Connected Data" at bounding box center [632, 189] width 127 height 34
click at [582, 277] on link "CSV Data" at bounding box center [634, 275] width 121 height 24
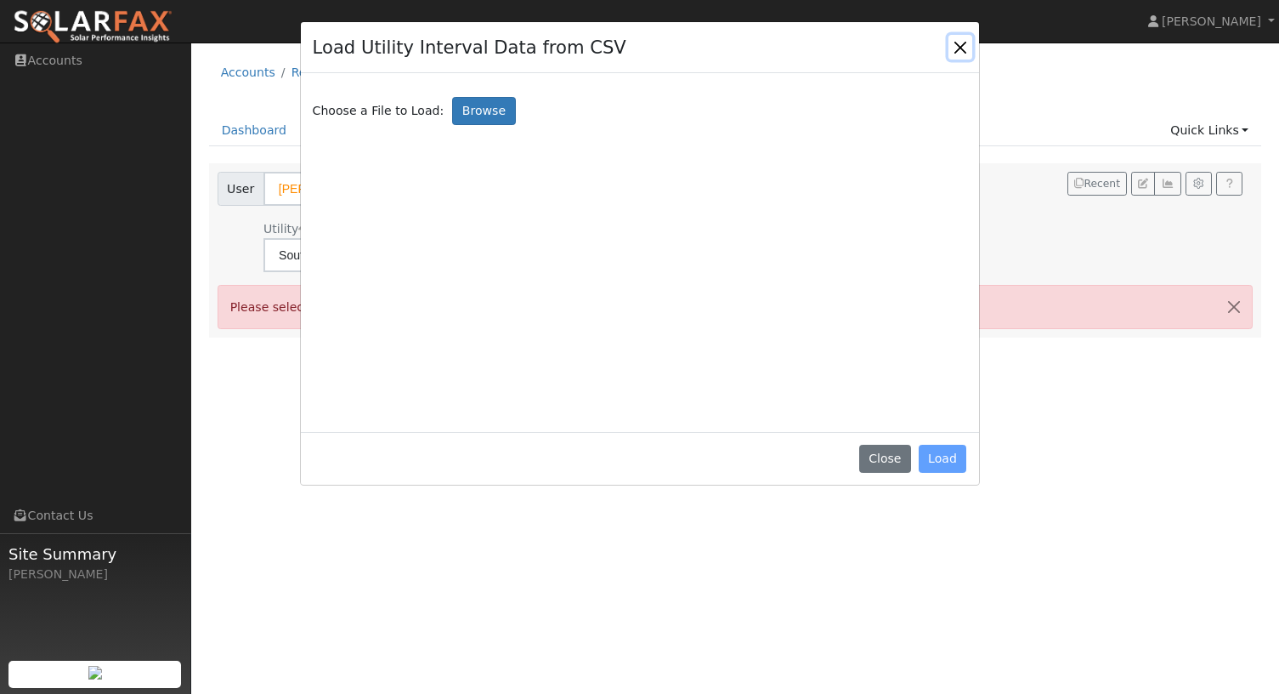
click at [961, 50] on button "Close" at bounding box center [961, 47] width 24 height 24
